Goal: Navigation & Orientation: Find specific page/section

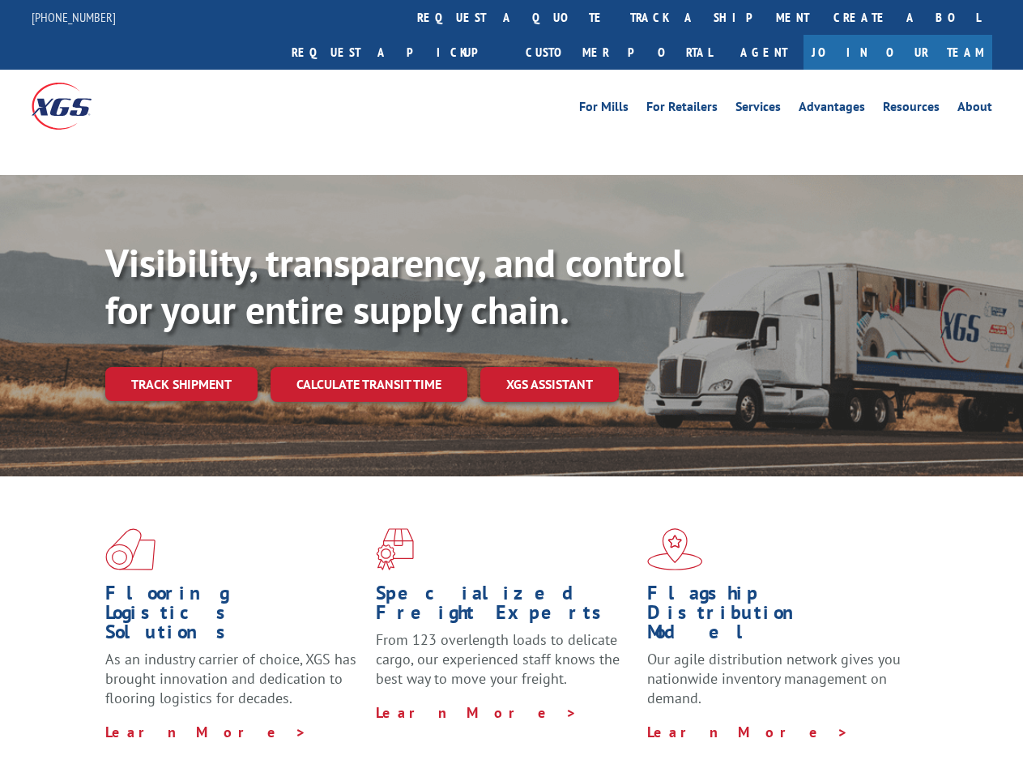
click at [511, 382] on div "Visibility, transparency, and control for your entire supply chain. Track shipm…" at bounding box center [564, 353] width 918 height 226
click at [618, 17] on link "track a shipment" at bounding box center [719, 17] width 203 height 35
click at [822, 17] on link "Create a BOL" at bounding box center [907, 17] width 171 height 35
click at [514, 35] on link "Request a pickup" at bounding box center [397, 52] width 234 height 35
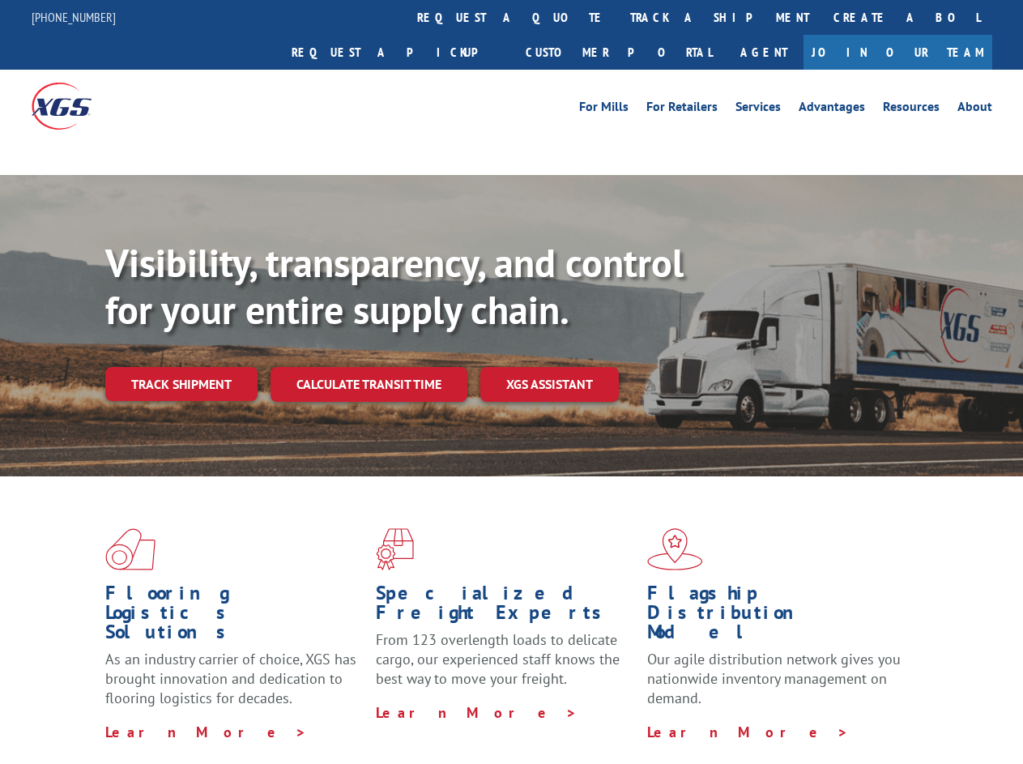
click at [181, 367] on link "Track shipment" at bounding box center [181, 384] width 152 height 34
click at [368, 367] on link "Calculate transit time" at bounding box center [369, 384] width 197 height 35
click at [550, 367] on link "XGS ASSISTANT" at bounding box center [550, 384] width 139 height 35
